Goal: Submit feedback/report problem: Submit feedback/report problem

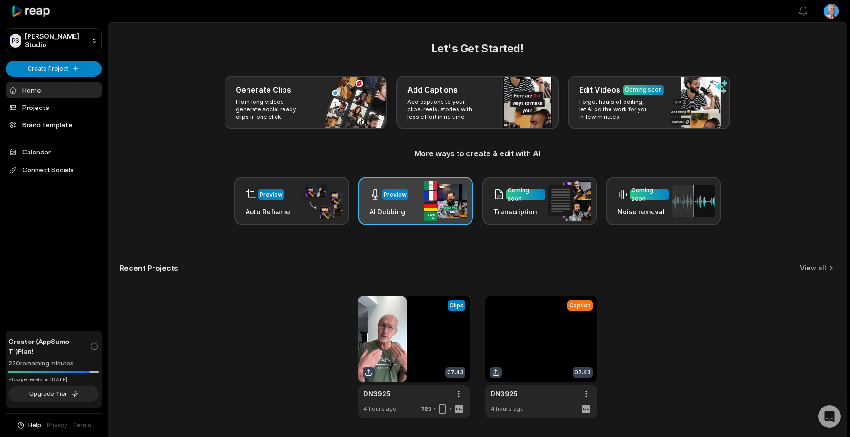
click at [418, 204] on div "Preview AI Dubbing" at bounding box center [415, 201] width 115 height 48
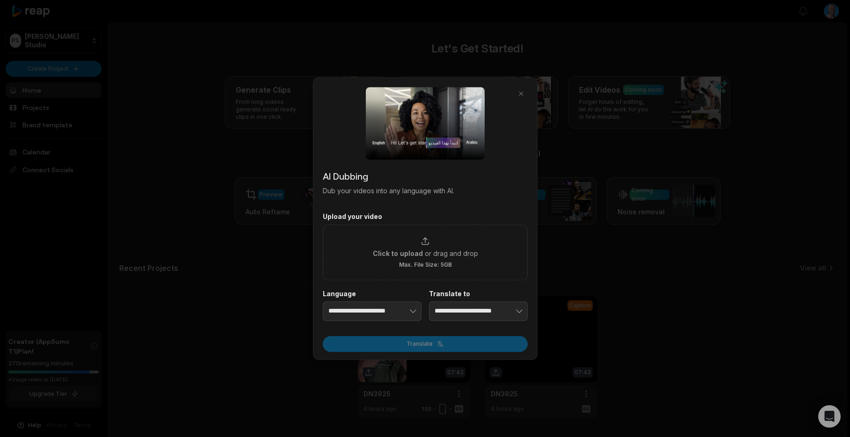
drag, startPoint x: 227, startPoint y: 293, endPoint x: 234, endPoint y: 295, distance: 6.7
click at [227, 293] on div at bounding box center [425, 218] width 850 height 437
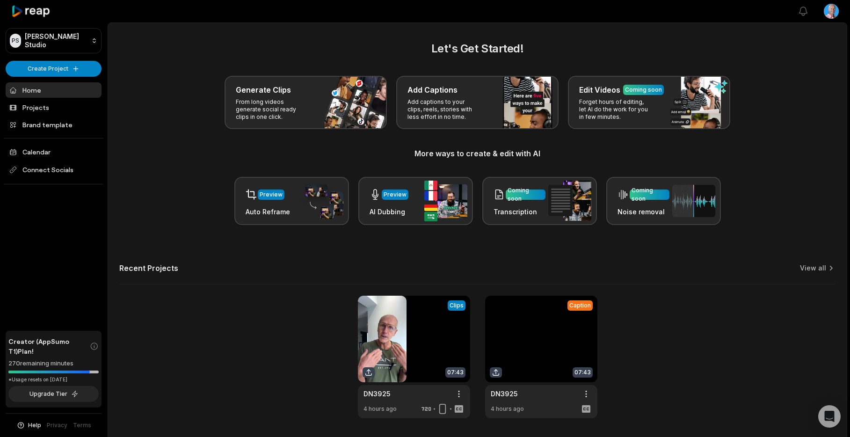
click at [538, 340] on link at bounding box center [541, 357] width 112 height 123
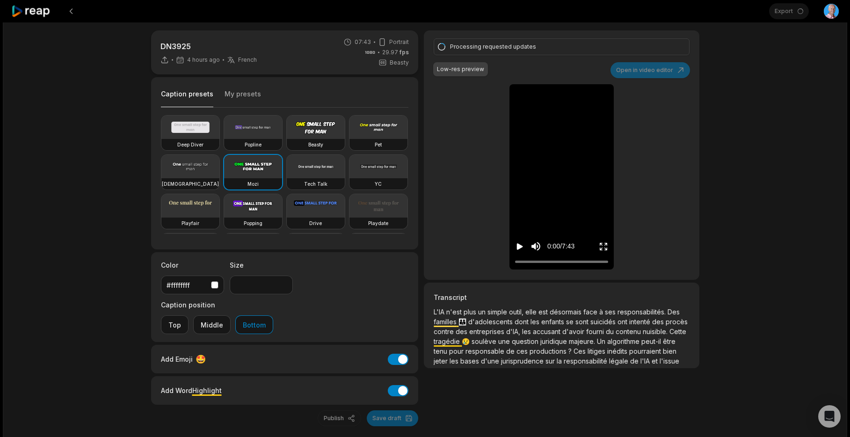
scroll to position [5, 0]
click at [784, 13] on div "Export Open user menu" at bounding box center [804, 11] width 70 height 22
click at [832, 414] on icon "Open Intercom Messenger" at bounding box center [829, 416] width 11 height 12
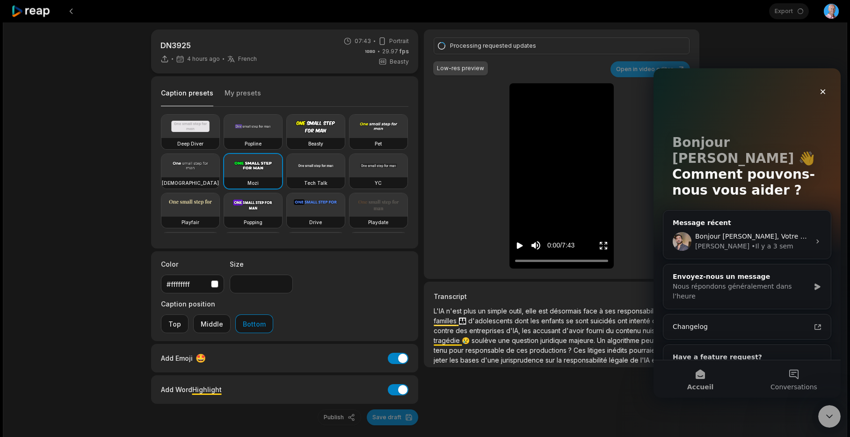
scroll to position [0, 0]
click at [38, 10] on icon at bounding box center [31, 11] width 40 height 13
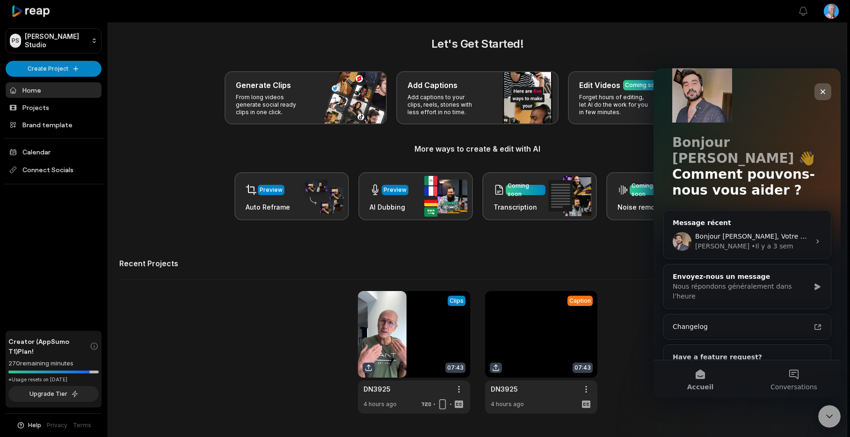
click at [825, 92] on icon "Fermer" at bounding box center [822, 91] width 7 height 7
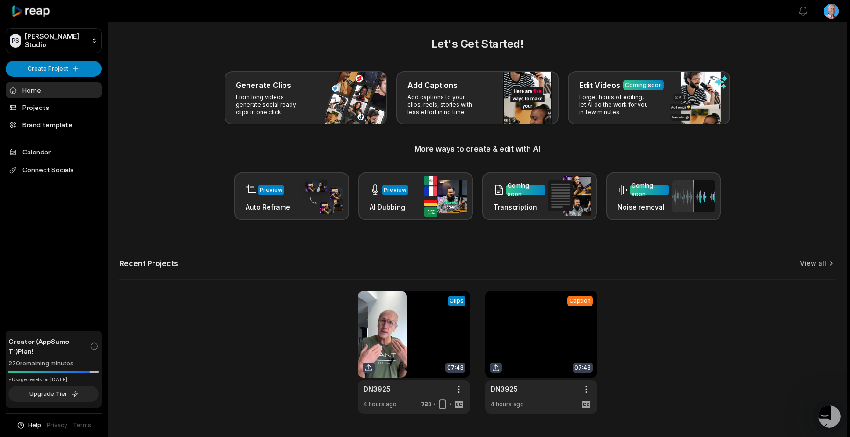
scroll to position [7, 0]
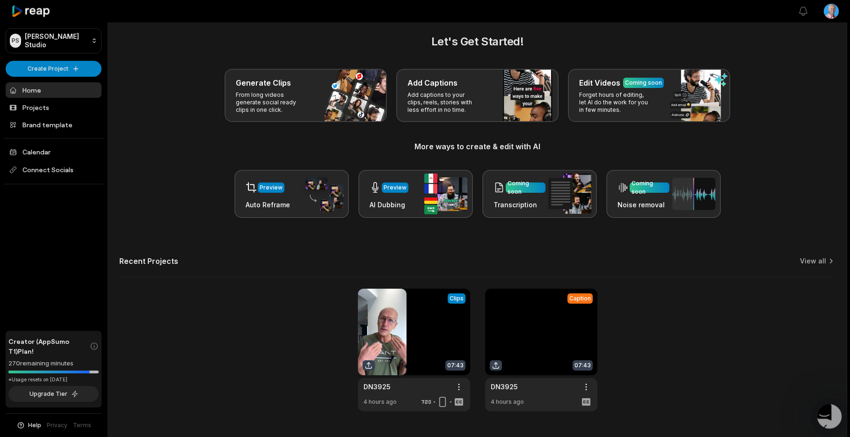
click at [828, 420] on icon "Ouvrir le Messenger Intercom" at bounding box center [822, 424] width 11 height 11
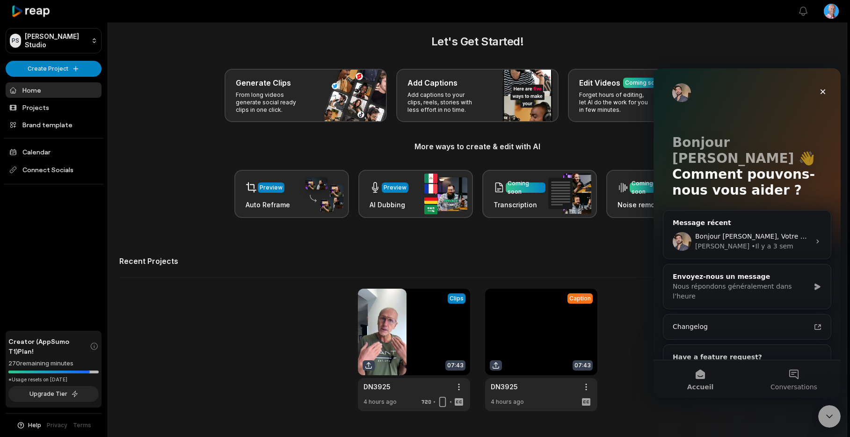
click at [791, 370] on button "Conversations" at bounding box center [794, 378] width 94 height 37
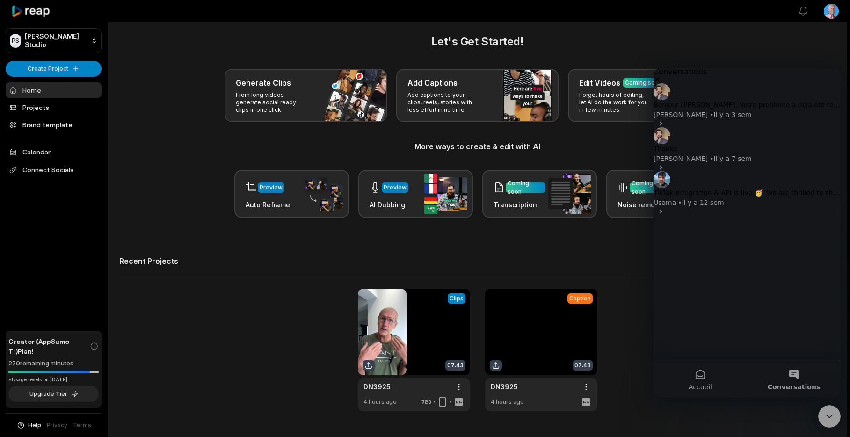
click at [739, 398] on button "Envoyez-nous un message" at bounding box center [708, 402] width 108 height 9
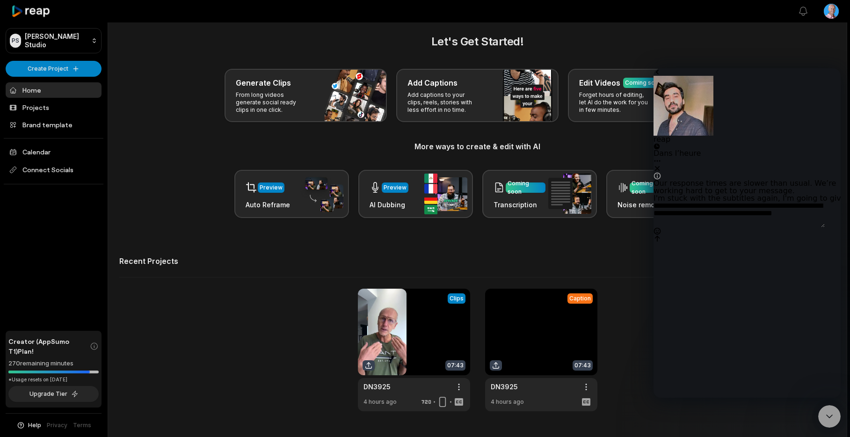
type textarea "**********"
click at [661, 242] on icon "Envoyer un message…" at bounding box center [657, 238] width 7 height 7
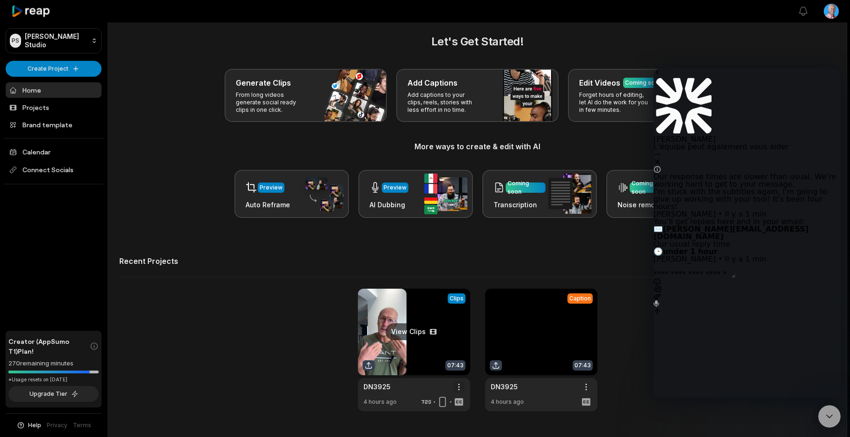
click at [458, 388] on html "PS [PERSON_NAME] Studio Create Project Home Projects Brand template Calendar Co…" at bounding box center [425, 211] width 850 height 437
click at [436, 420] on span "Delete" at bounding box center [431, 420] width 21 height 10
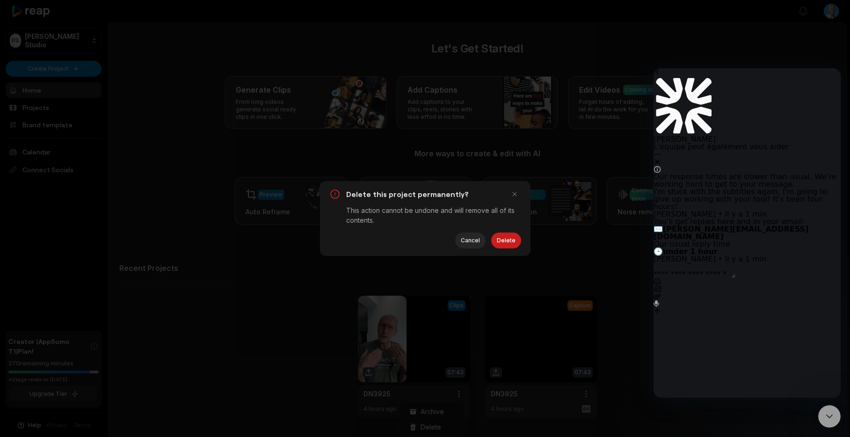
scroll to position [0, 0]
click at [504, 244] on button "Delete" at bounding box center [506, 241] width 30 height 16
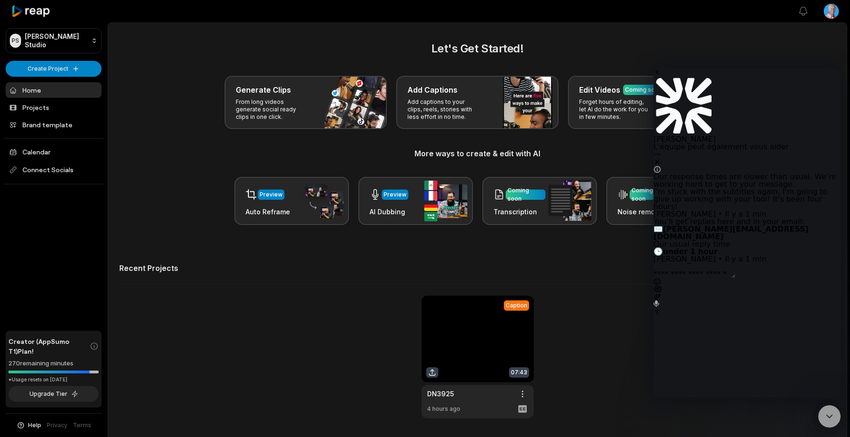
click at [660, 160] on icon "Fermer" at bounding box center [657, 162] width 5 height 5
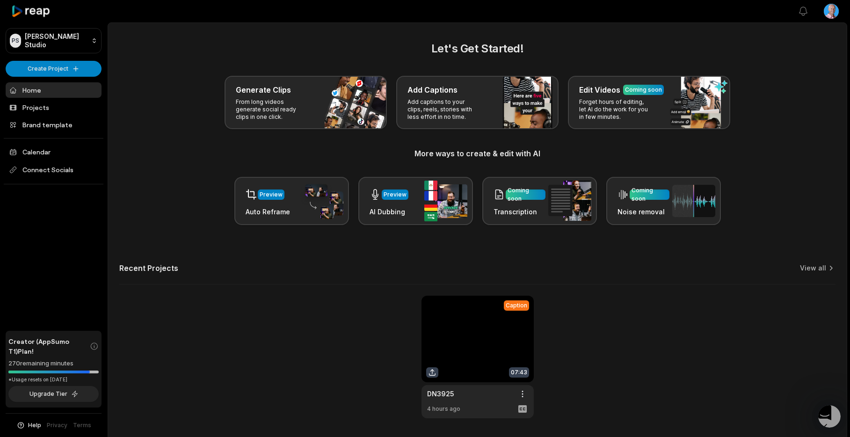
click at [502, 342] on link at bounding box center [478, 357] width 112 height 123
